Goal: Task Accomplishment & Management: Manage account settings

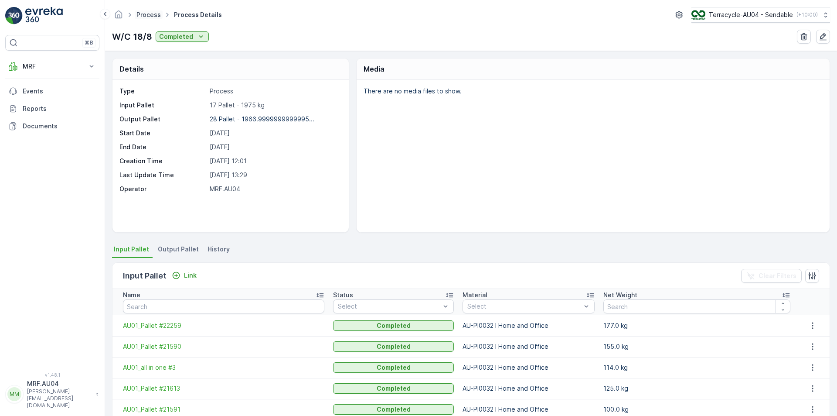
click at [145, 15] on link "Process" at bounding box center [149, 14] width 24 height 7
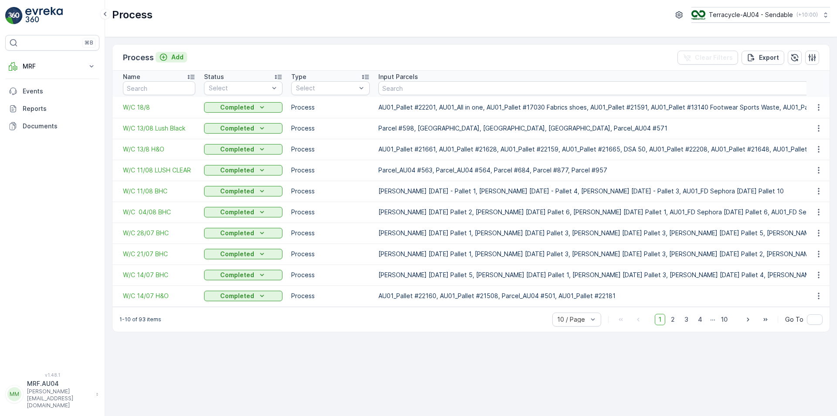
click at [175, 58] on p "Add" at bounding box center [177, 57] width 12 height 9
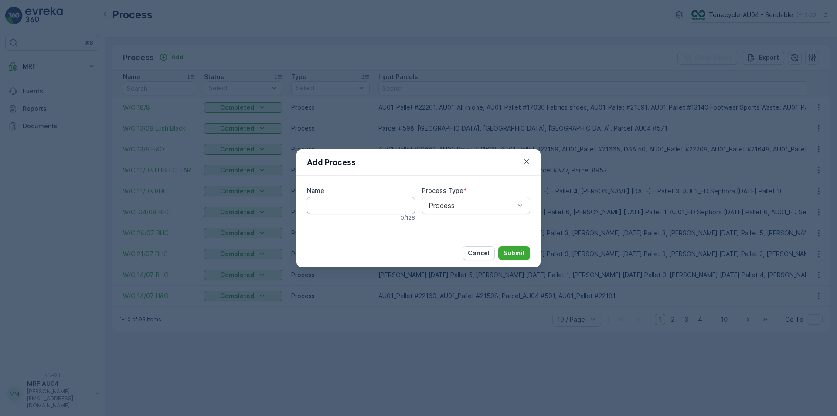
click at [330, 212] on input "Name" at bounding box center [361, 205] width 108 height 17
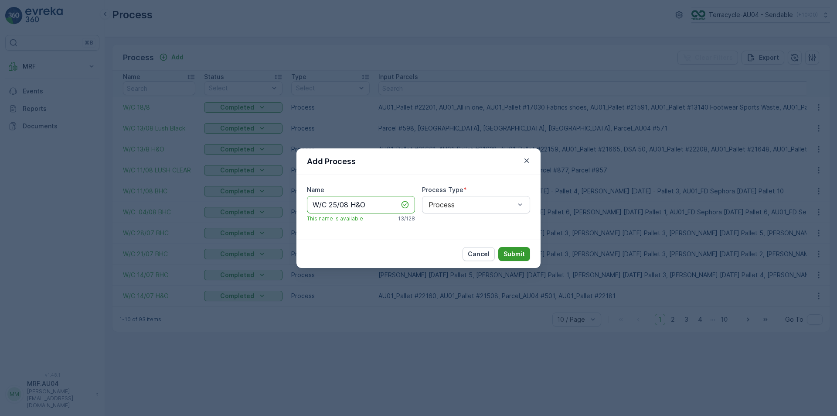
type input "W/C 25/08 H&O"
click at [519, 252] on p "Submit" at bounding box center [514, 253] width 21 height 9
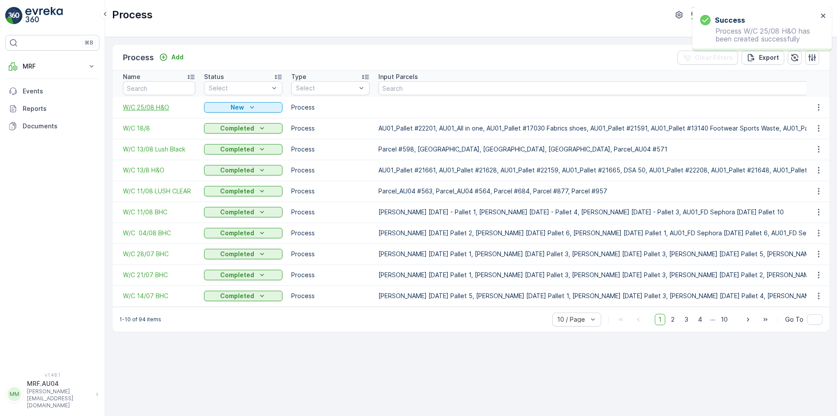
click at [158, 108] on span "W/C 25/08 H&O" at bounding box center [159, 107] width 72 height 9
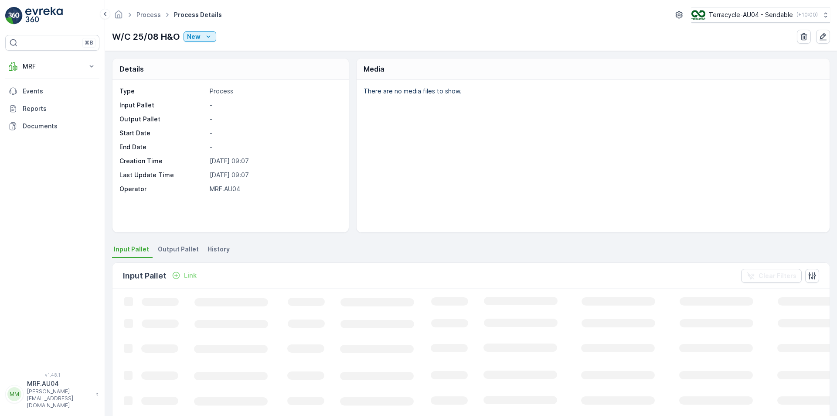
click at [199, 43] on div "W/C 25/08 H&O New" at bounding box center [164, 36] width 104 height 13
click at [199, 35] on p "New" at bounding box center [194, 36] width 14 height 9
click at [203, 61] on span "Ready" at bounding box center [197, 62] width 19 height 9
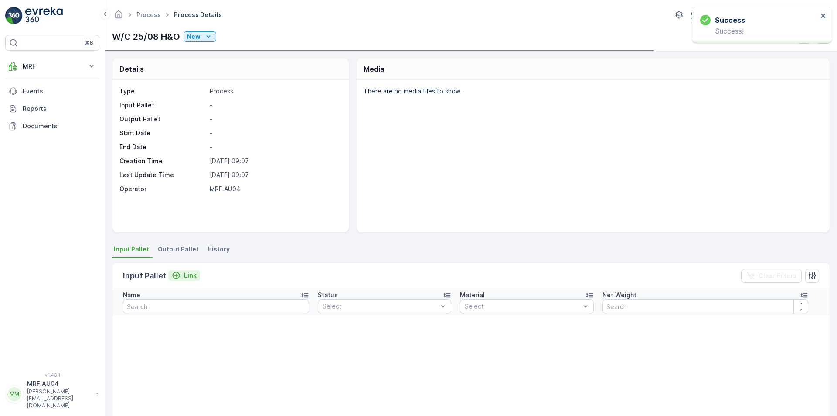
click at [181, 276] on div "Link" at bounding box center [184, 275] width 25 height 9
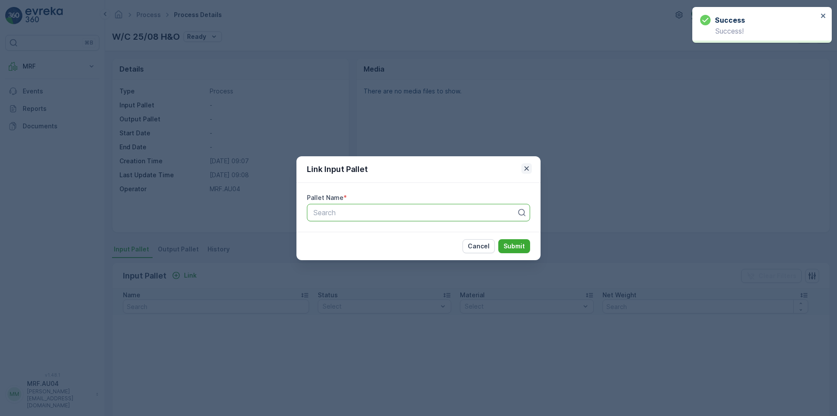
click at [531, 170] on icon "button" at bounding box center [527, 168] width 9 height 9
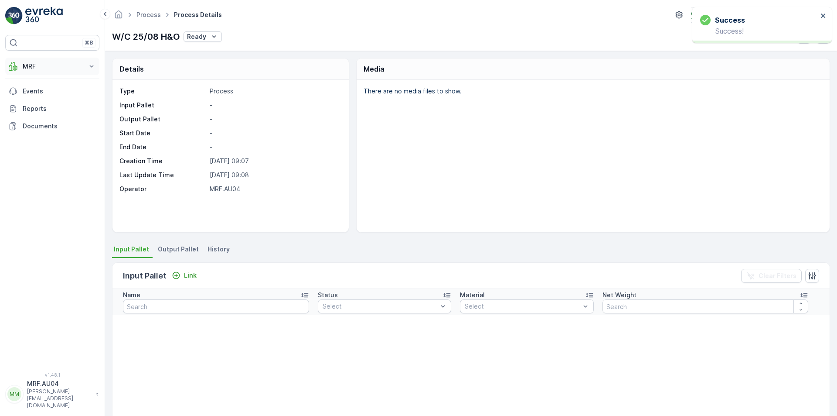
click at [47, 63] on p "MRF" at bounding box center [52, 66] width 59 height 9
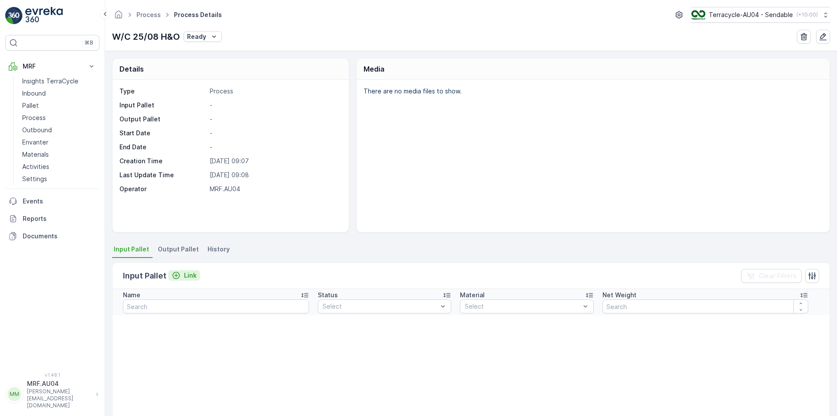
click at [184, 279] on p "Link" at bounding box center [190, 275] width 13 height 9
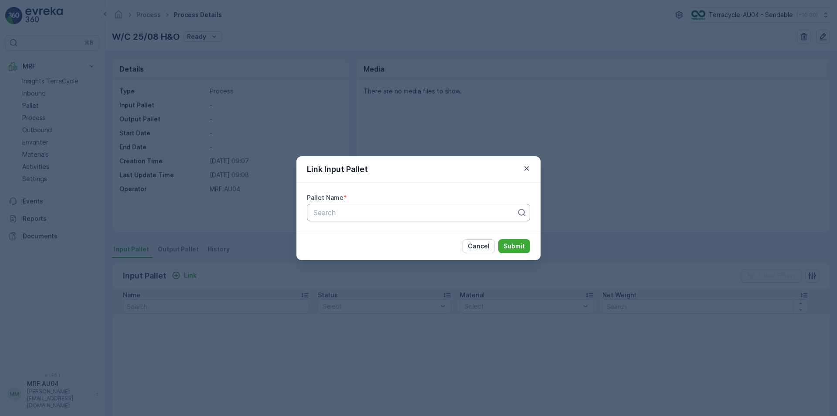
click at [318, 219] on div "Search" at bounding box center [418, 212] width 223 height 17
drag, startPoint x: 319, startPoint y: 215, endPoint x: 356, endPoint y: 229, distance: 39.6
click at [359, 238] on div "Cancel Submit" at bounding box center [419, 246] width 244 height 28
click at [354, 212] on div at bounding box center [415, 212] width 205 height 8
paste input "AU01_office sep #1"
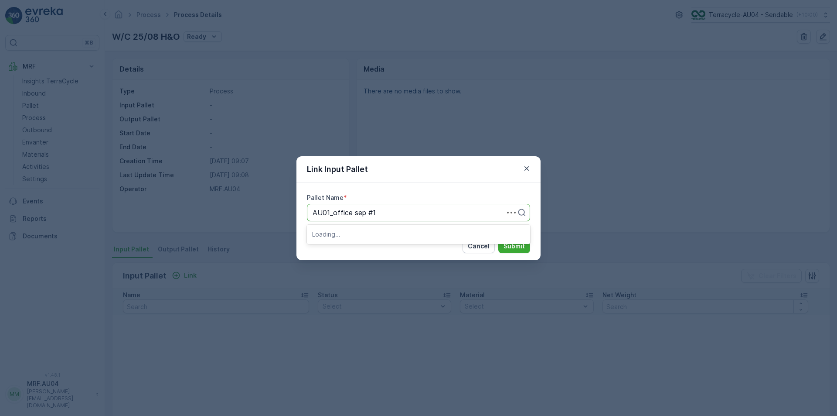
type input "AU01_office sep #1"
click at [342, 238] on div "AU01_office sep #1" at bounding box center [418, 233] width 223 height 15
click at [506, 245] on p "Submit" at bounding box center [514, 246] width 21 height 9
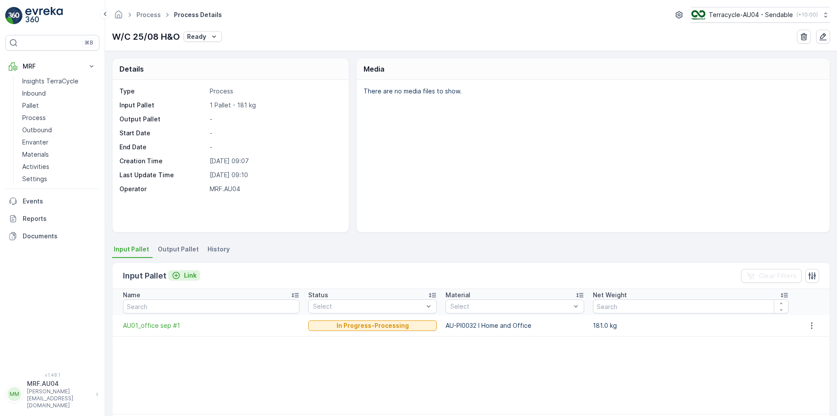
click at [175, 280] on button "Link" at bounding box center [184, 275] width 32 height 10
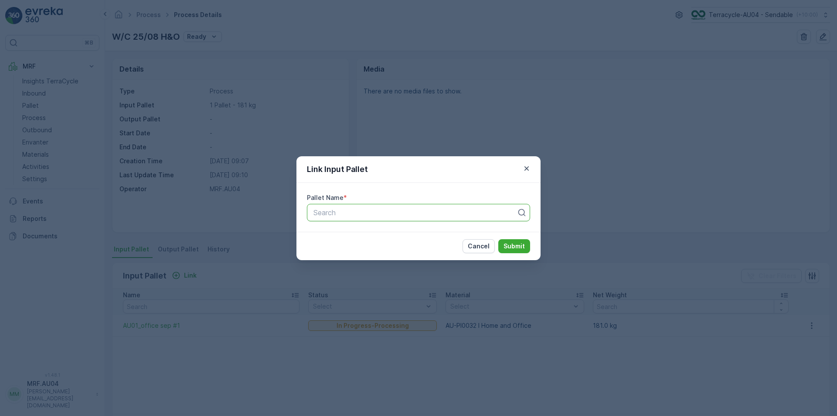
drag, startPoint x: 381, startPoint y: 209, endPoint x: 352, endPoint y: 218, distance: 30.9
click at [352, 218] on div "Search" at bounding box center [418, 212] width 223 height 17
paste input "AU01_Pallet #21539"
type input "AU01_Pallet #21539"
click at [387, 231] on div "AU01_Pallet #21539" at bounding box center [418, 234] width 213 height 8
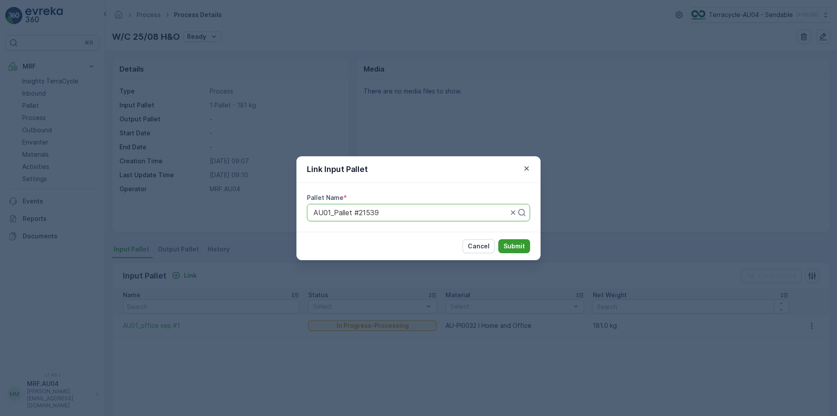
click at [502, 244] on button "Submit" at bounding box center [515, 246] width 32 height 14
click at [530, 245] on button "Submit" at bounding box center [515, 246] width 32 height 14
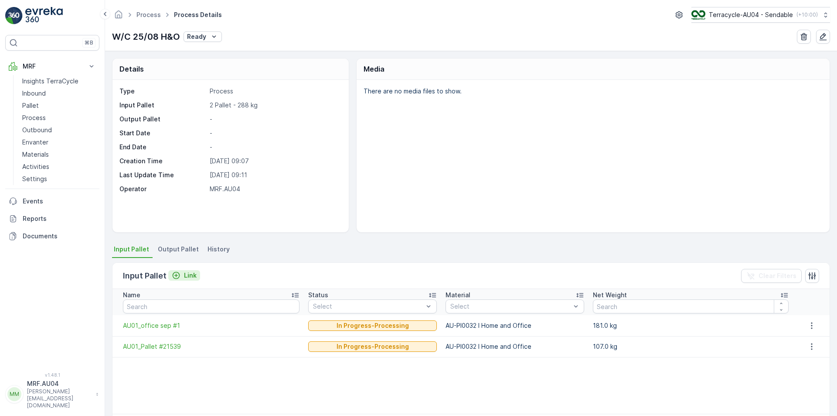
click at [180, 277] on icon "Link" at bounding box center [176, 275] width 9 height 9
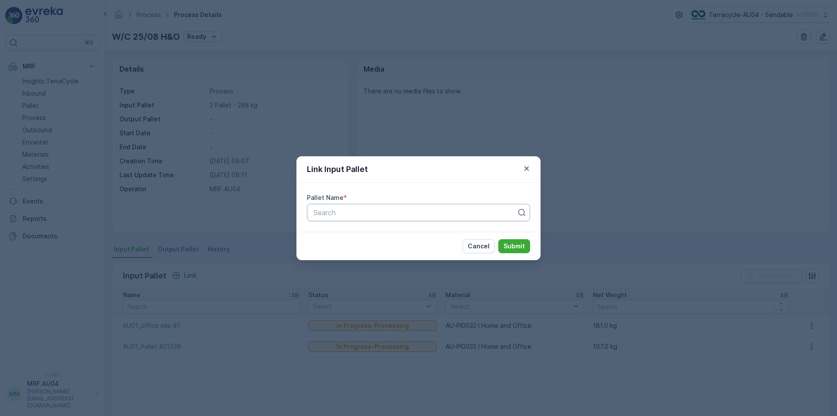
click at [334, 219] on div "Search" at bounding box center [418, 212] width 223 height 17
drag, startPoint x: 334, startPoint y: 219, endPoint x: 314, endPoint y: 220, distance: 19.6
click at [313, 235] on div "Cancel Submit" at bounding box center [419, 246] width 244 height 28
click at [314, 218] on div "Search" at bounding box center [418, 212] width 223 height 17
paste input "AU01_Pallet #22139"
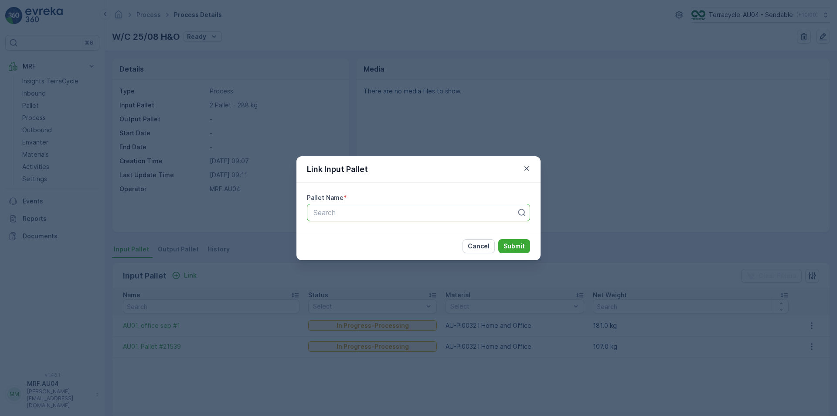
type input "AU01_Pallet #22139"
click at [358, 237] on span "AU01_Pallet #22139" at bounding box center [344, 234] width 65 height 8
click at [520, 244] on p "Submit" at bounding box center [514, 246] width 21 height 9
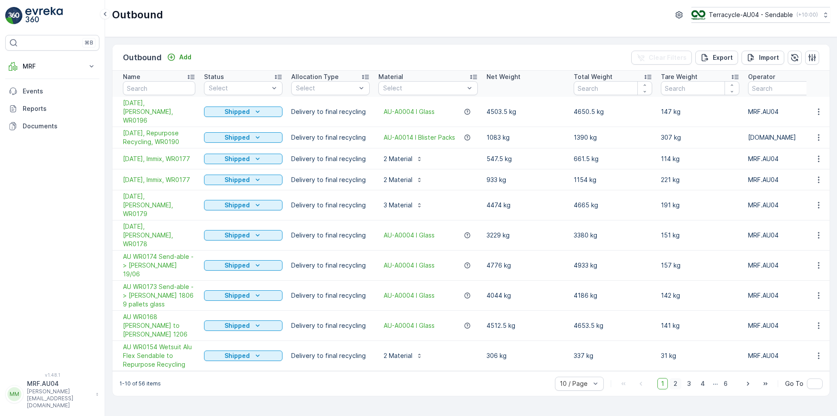
click at [677, 378] on span "2" at bounding box center [676, 383] width 12 height 11
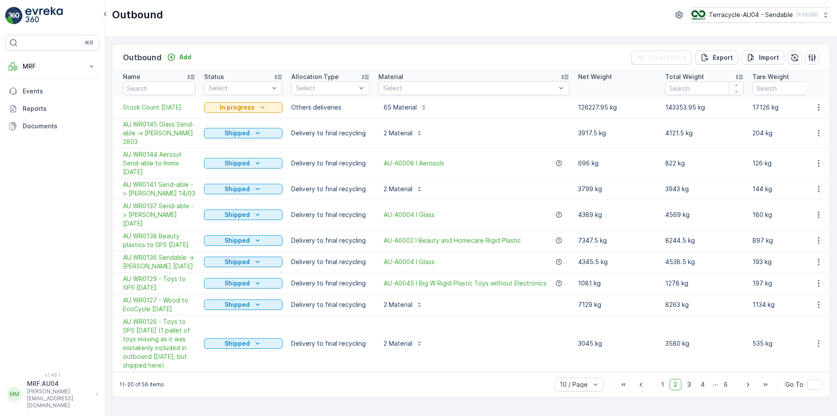
click at [161, 99] on td "Stock Count April 2025" at bounding box center [156, 107] width 87 height 21
click at [161, 109] on span "Stock Count April 2025" at bounding box center [159, 107] width 72 height 9
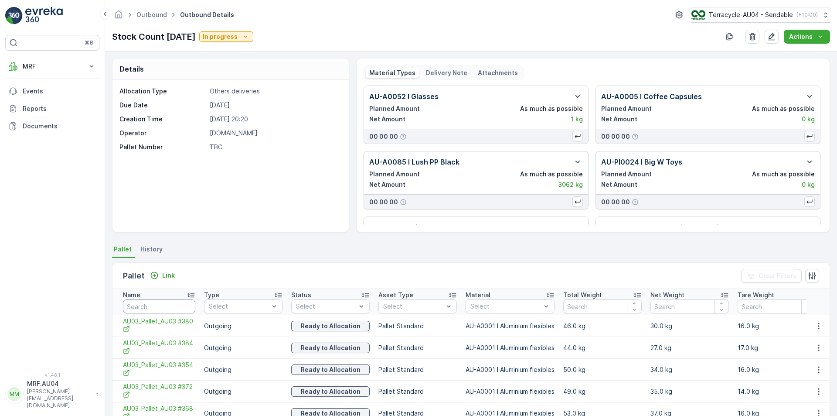
click at [151, 310] on input "text" at bounding box center [159, 306] width 72 height 14
type input "AU0"
click at [147, 302] on input "AU0" at bounding box center [159, 306] width 72 height 14
type input "AU01_SPE"
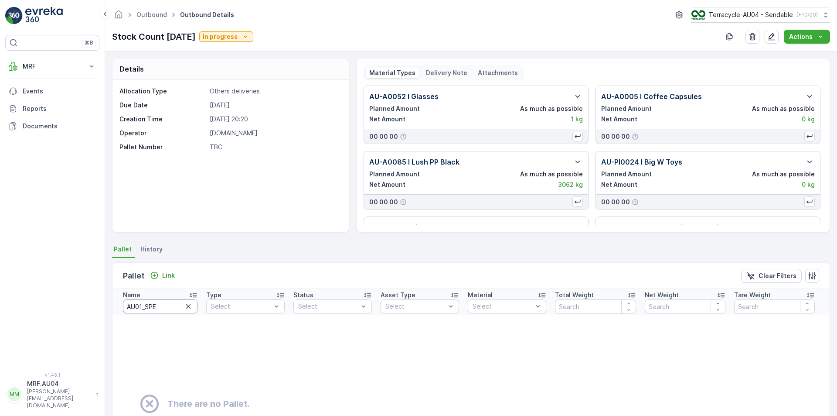
click at [158, 306] on input "AU01_SPE" at bounding box center [160, 306] width 75 height 14
type input "AU01_offic"
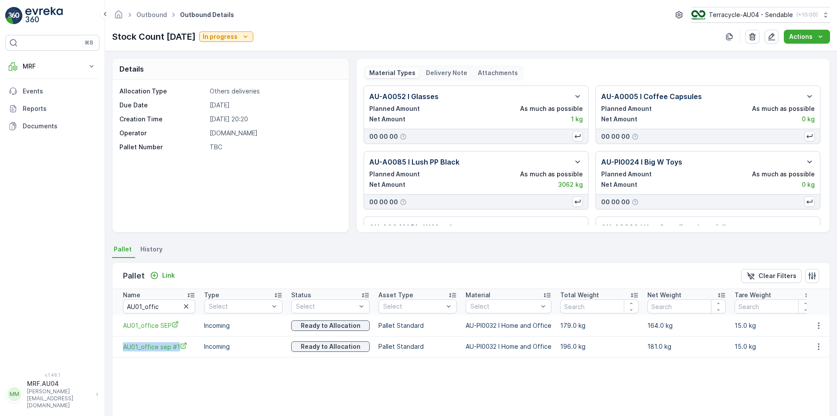
drag, startPoint x: 116, startPoint y: 348, endPoint x: 178, endPoint y: 353, distance: 62.2
click at [178, 353] on td "AU01_office sep #1" at bounding box center [156, 346] width 87 height 21
click at [816, 346] on icon "button" at bounding box center [819, 346] width 9 height 9
click at [808, 373] on span "Unlink Pallet" at bounding box center [800, 375] width 35 height 9
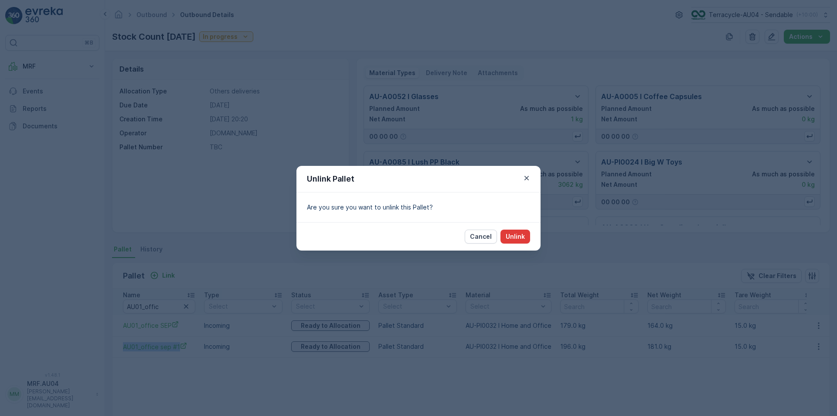
click at [513, 234] on p "Unlink" at bounding box center [515, 236] width 19 height 9
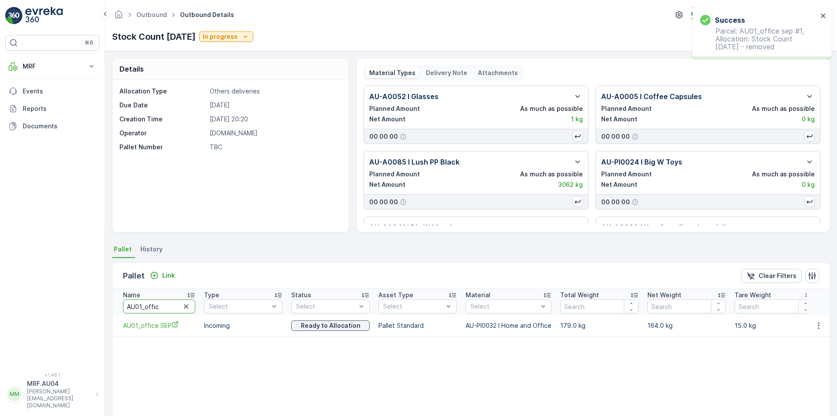
drag, startPoint x: 174, startPoint y: 306, endPoint x: 48, endPoint y: 284, distance: 127.6
click at [48, 284] on div "⌘B MRF Insights TerraCycle Inbound Pallet Process Outbound Envanter Materials A…" at bounding box center [418, 208] width 837 height 416
drag, startPoint x: 163, startPoint y: 305, endPoint x: 80, endPoint y: 304, distance: 82.9
click at [82, 305] on div "⌘B MRF Insights TerraCycle Inbound Pallet Process Outbound Envanter Materials A…" at bounding box center [418, 208] width 837 height 416
type input "21539"
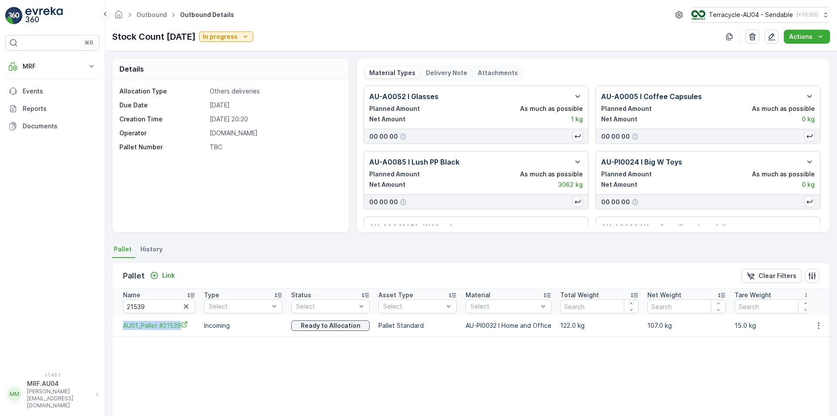
drag, startPoint x: 117, startPoint y: 329, endPoint x: 193, endPoint y: 335, distance: 76.1
click at [195, 335] on td "AU01_Pallet #21539" at bounding box center [156, 325] width 87 height 21
drag, startPoint x: 159, startPoint y: 327, endPoint x: 179, endPoint y: 362, distance: 40.6
click at [179, 362] on td at bounding box center [156, 363] width 87 height 18
click at [185, 324] on icon "AU01_Pallet #21539" at bounding box center [184, 324] width 7 height 7
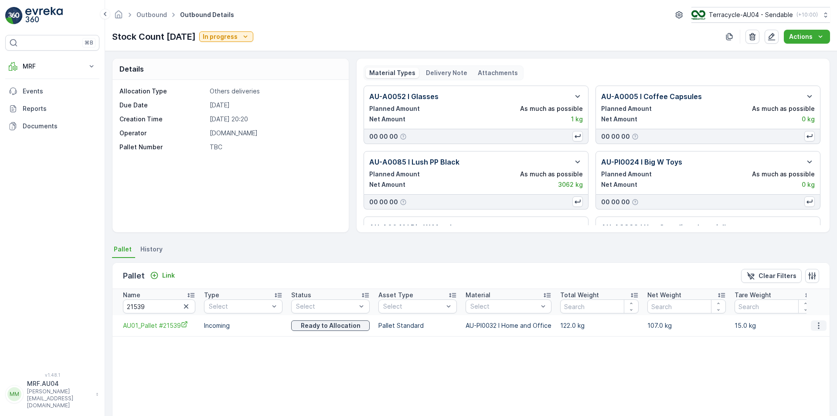
click at [816, 324] on icon "button" at bounding box center [819, 325] width 9 height 9
click at [816, 357] on span "Unlink Pallet" at bounding box center [800, 354] width 35 height 9
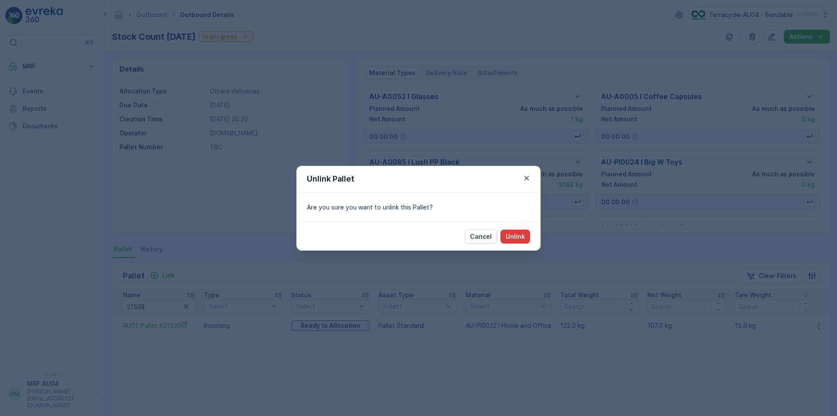
click at [519, 236] on p "Unlink" at bounding box center [515, 236] width 19 height 9
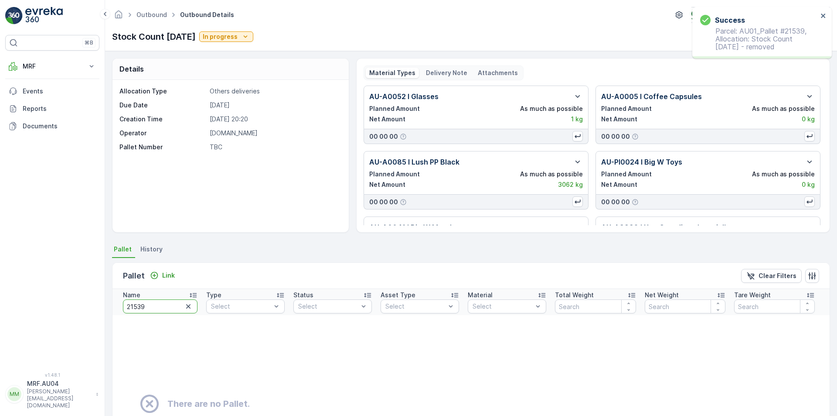
drag, startPoint x: 161, startPoint y: 305, endPoint x: 0, endPoint y: 255, distance: 169.0
click at [0, 255] on div "⌘B MRF Insights TerraCycle Inbound Pallet Process Outbound Envanter Materials A…" at bounding box center [418, 208] width 837 height 416
type input "22139"
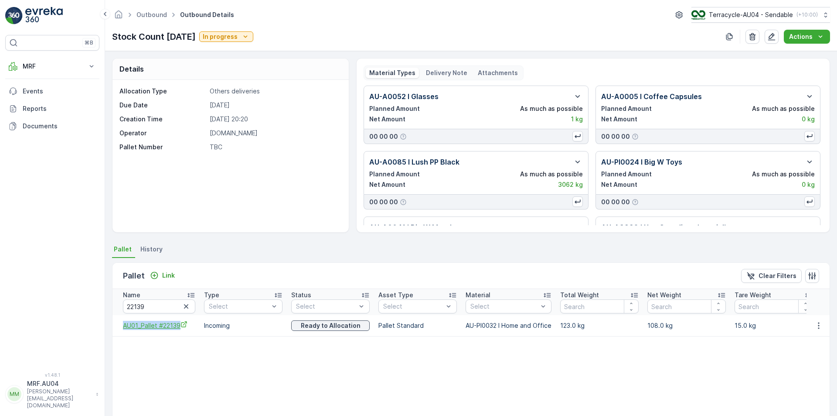
drag, startPoint x: 120, startPoint y: 325, endPoint x: 179, endPoint y: 330, distance: 59.1
click at [179, 330] on td "AU01_Pallet #22139" at bounding box center [156, 325] width 87 height 21
copy span "AU01_Pallet #22139"
click at [187, 323] on icon "AU01_Pallet #22139" at bounding box center [184, 324] width 6 height 6
click at [818, 326] on icon "button" at bounding box center [818, 325] width 1 height 7
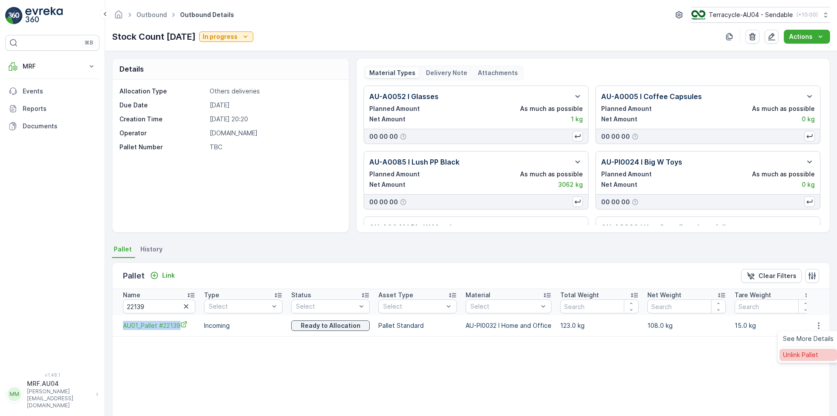
click at [802, 358] on span "Unlink Pallet" at bounding box center [800, 354] width 35 height 9
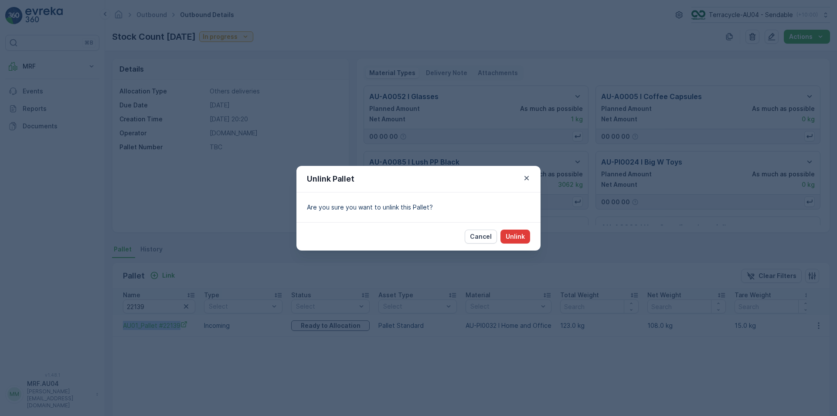
click at [515, 241] on button "Unlink" at bounding box center [516, 236] width 30 height 14
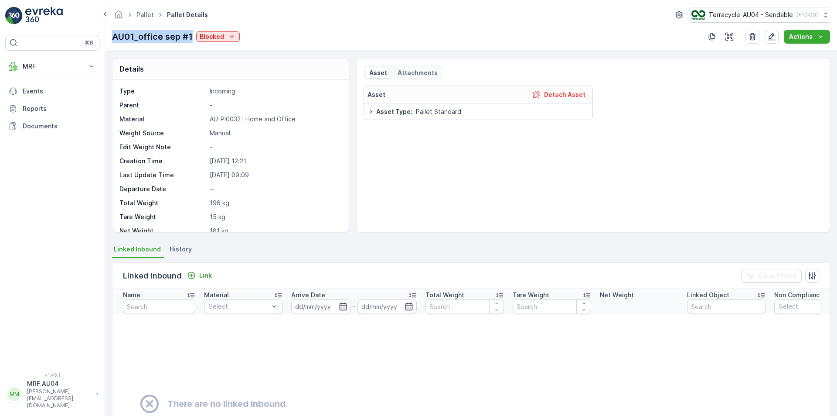
drag, startPoint x: 110, startPoint y: 37, endPoint x: 192, endPoint y: 37, distance: 81.6
click at [192, 37] on div "Pallet Pallet Details Terracycle-AU04 - Sendable ( +10:00 ) AU01_office sep #1 …" at bounding box center [471, 25] width 732 height 51
copy p "AU01_office sep #1"
click at [219, 40] on p "Blocked" at bounding box center [212, 36] width 24 height 9
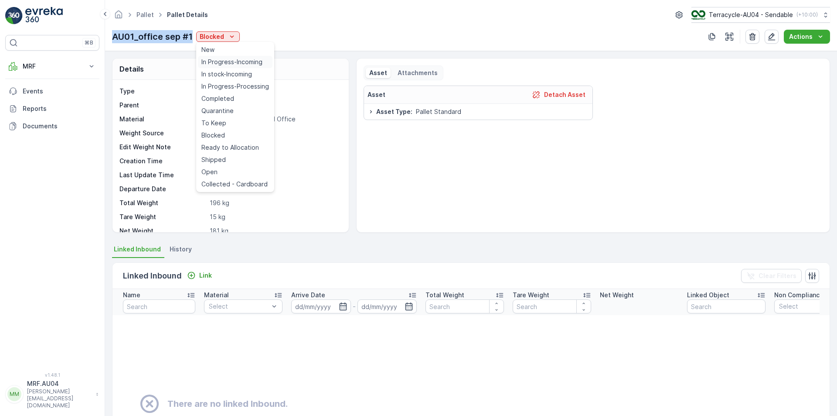
click at [225, 61] on span "In Progress-Incoming" at bounding box center [232, 62] width 61 height 9
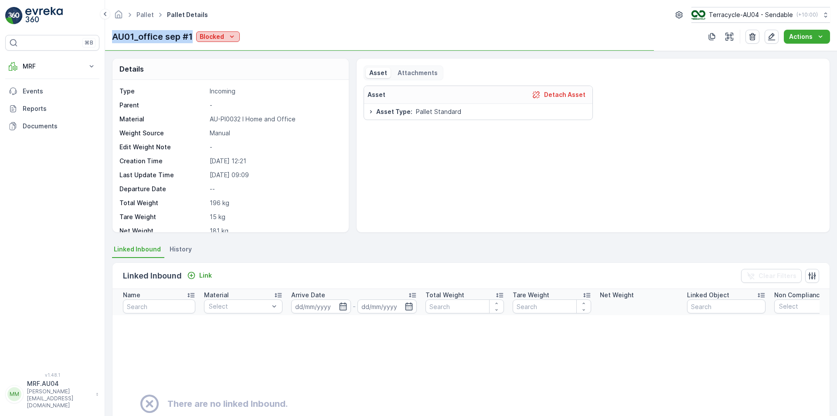
click at [226, 38] on div "Blocked" at bounding box center [218, 36] width 37 height 9
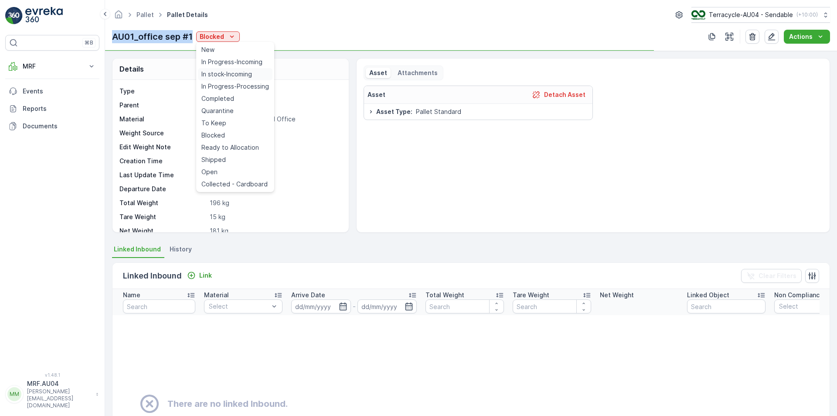
click at [239, 69] on div "In stock-Incoming" at bounding box center [235, 74] width 75 height 12
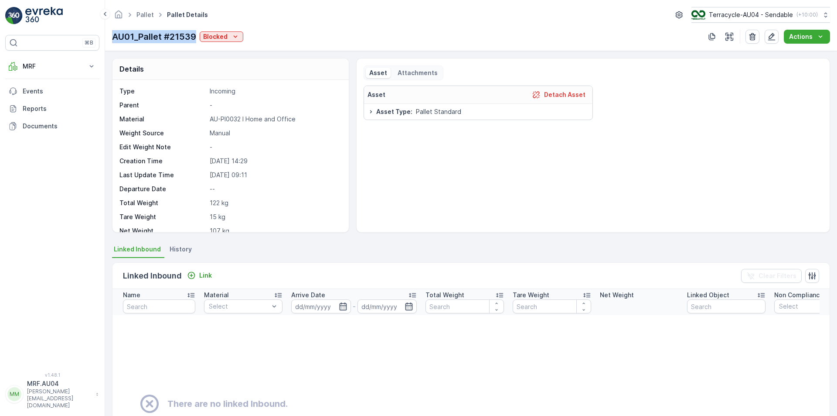
drag, startPoint x: 111, startPoint y: 33, endPoint x: 196, endPoint y: 37, distance: 85.1
click at [196, 37] on div "Pallet Pallet Details Terracycle-AU04 - Sendable ( +10:00 ) AU01_Pallet #21539 …" at bounding box center [471, 25] width 732 height 51
copy p "AU01_Pallet #21539"
click at [224, 38] on p "Blocked" at bounding box center [215, 36] width 24 height 9
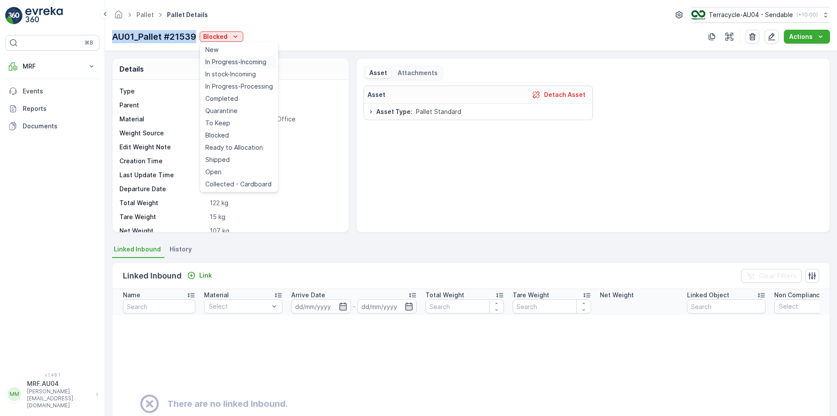
click at [234, 61] on span "In Progress-Incoming" at bounding box center [235, 62] width 61 height 9
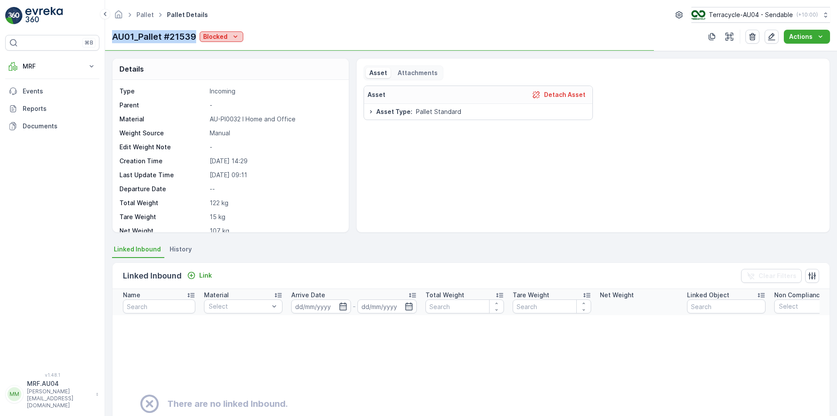
click at [233, 40] on icon "Blocked" at bounding box center [235, 36] width 9 height 9
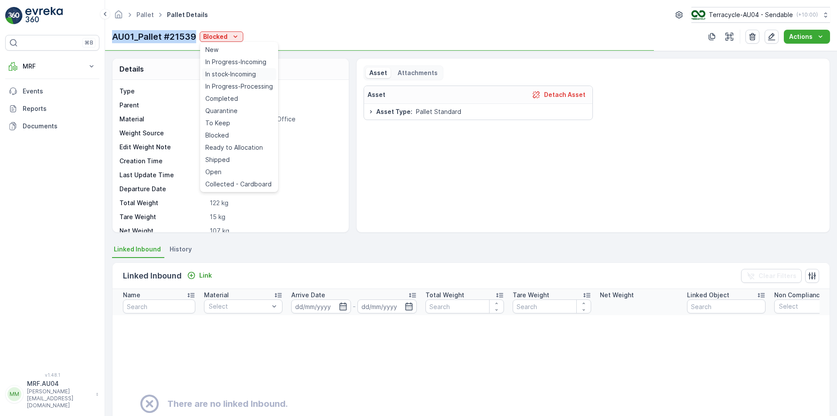
click at [236, 72] on span "In stock-Incoming" at bounding box center [230, 74] width 51 height 9
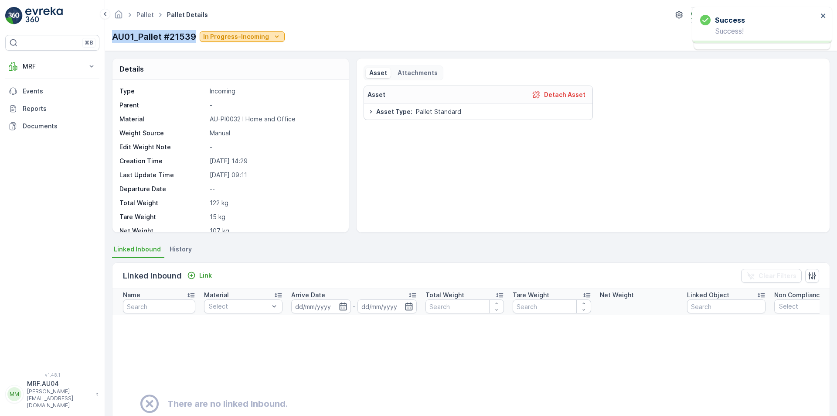
click at [273, 40] on icon "In Progress-Incoming" at bounding box center [277, 36] width 9 height 9
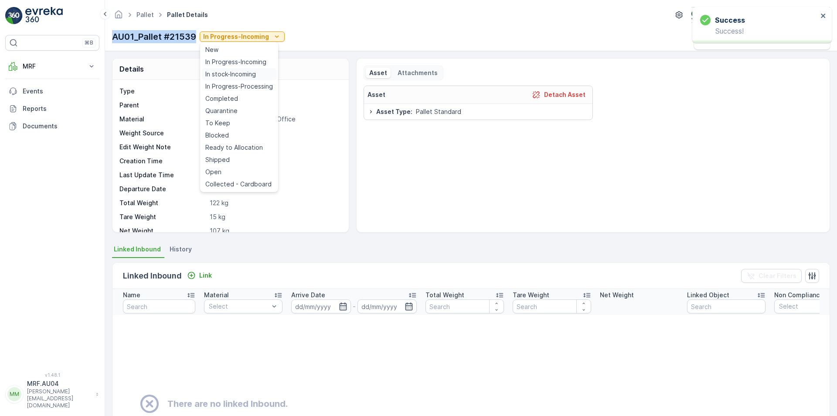
click at [260, 73] on div "In stock-Incoming" at bounding box center [239, 74] width 75 height 12
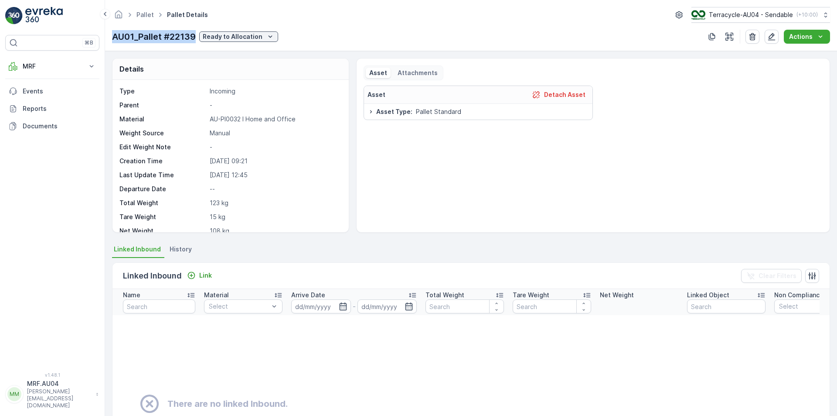
drag, startPoint x: 114, startPoint y: 34, endPoint x: 197, endPoint y: 41, distance: 83.2
click at [197, 41] on div "AU01_Pallet #22139 Ready to Allocation" at bounding box center [195, 36] width 166 height 13
copy p "AU01_Pallet #22139"
click at [245, 32] on p "Ready to Allocation" at bounding box center [233, 36] width 60 height 9
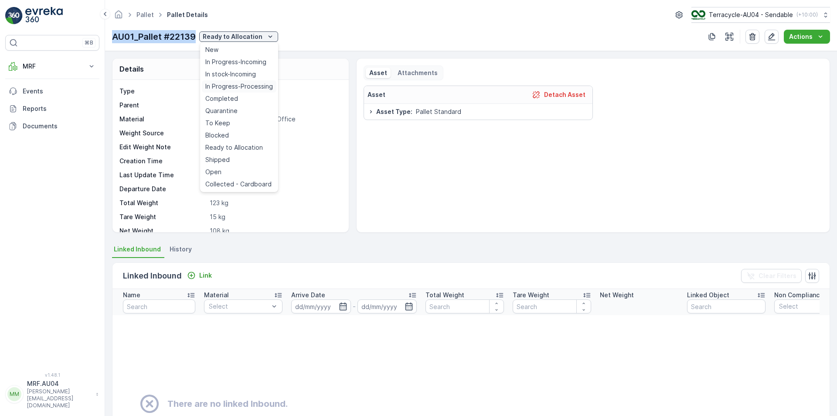
click at [246, 82] on span "In Progress-Processing" at bounding box center [239, 86] width 68 height 9
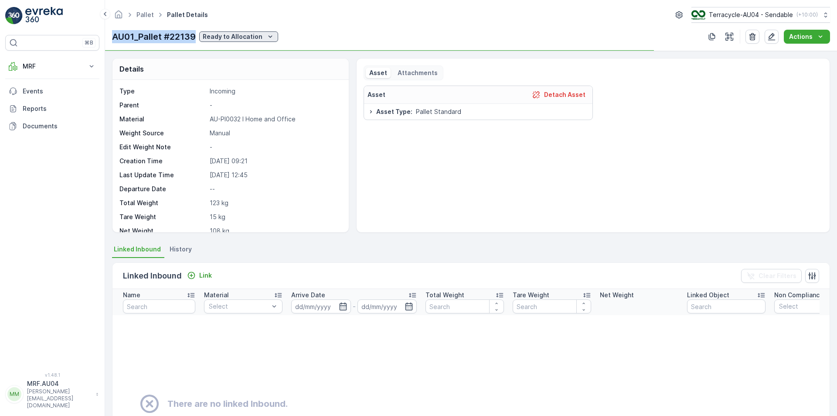
click at [261, 36] on div "Ready to Allocation" at bounding box center [239, 36] width 72 height 9
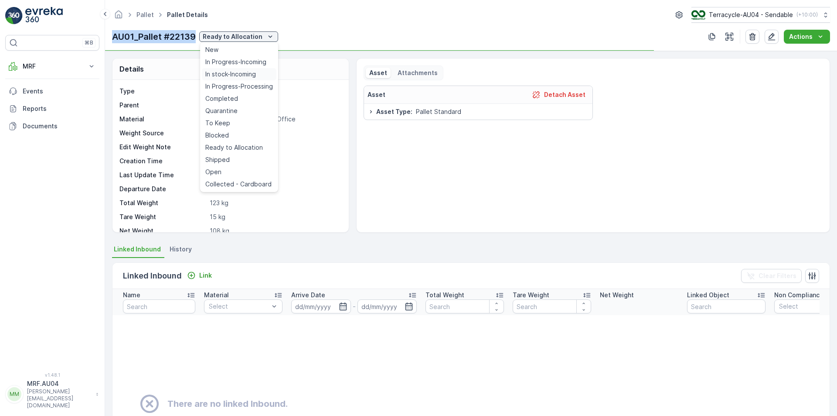
click at [263, 74] on div "In stock-Incoming" at bounding box center [239, 74] width 75 height 12
